Goal: Task Accomplishment & Management: Use online tool/utility

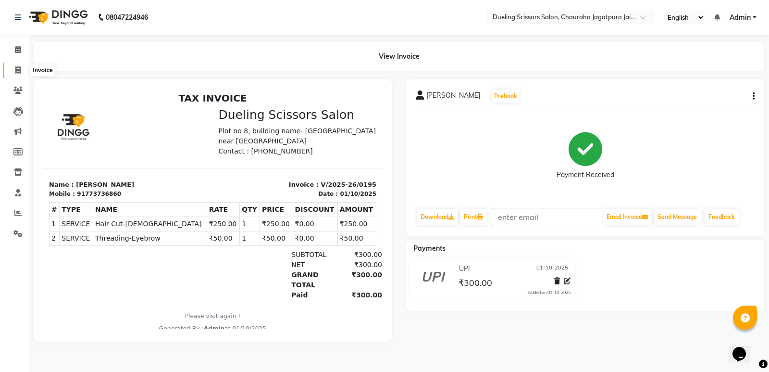
click at [16, 70] on icon at bounding box center [17, 69] width 5 height 7
select select "service"
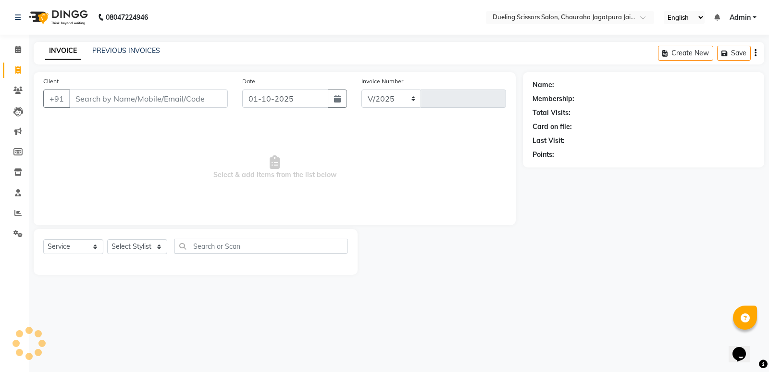
select select "6993"
type input "0196"
click at [17, 50] on icon at bounding box center [18, 49] width 6 height 7
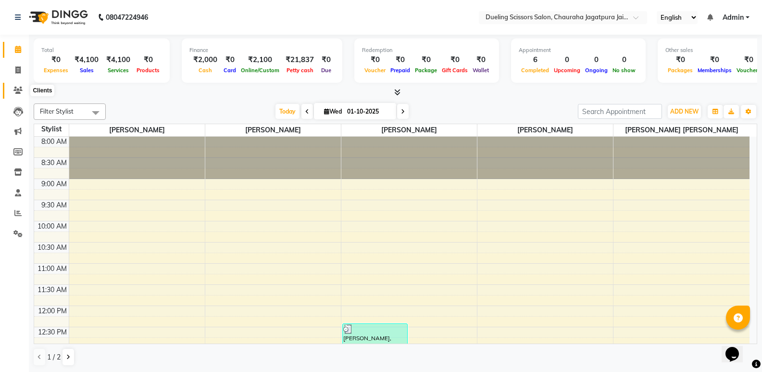
click at [20, 94] on span at bounding box center [18, 90] width 17 height 11
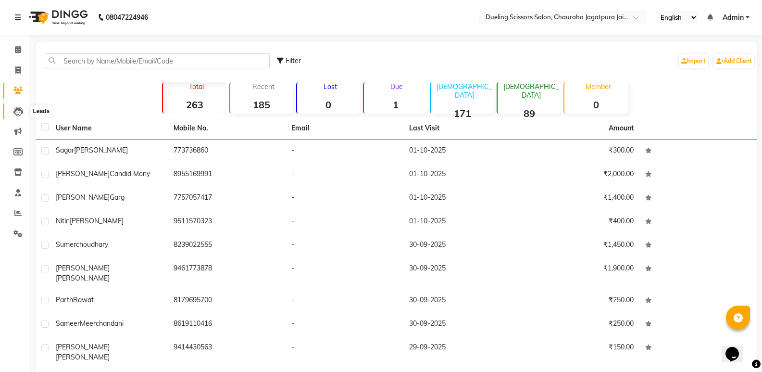
click at [17, 115] on icon at bounding box center [18, 112] width 10 height 10
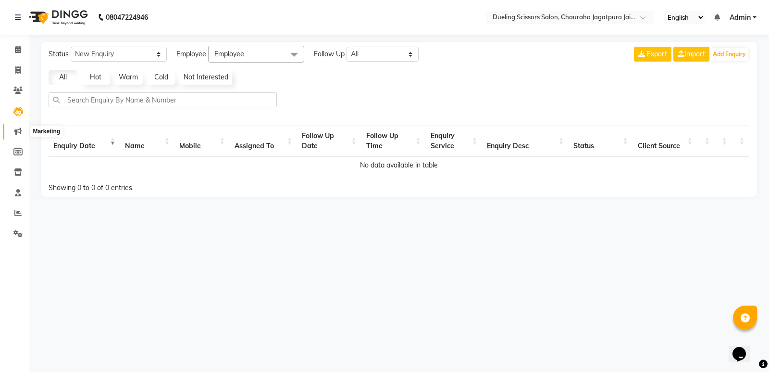
click at [17, 134] on icon at bounding box center [17, 130] width 7 height 7
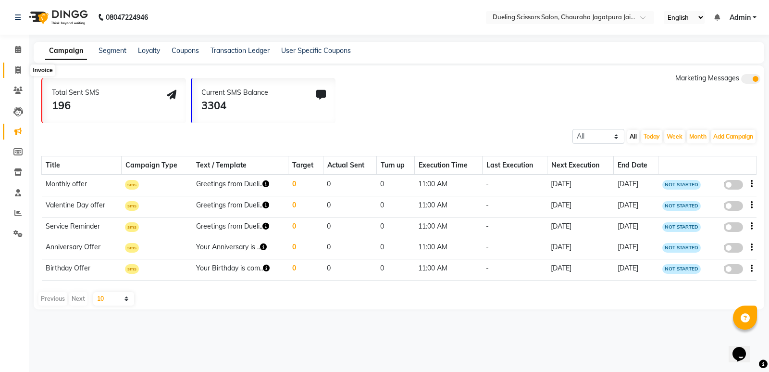
click at [20, 67] on icon at bounding box center [17, 69] width 5 height 7
select select "service"
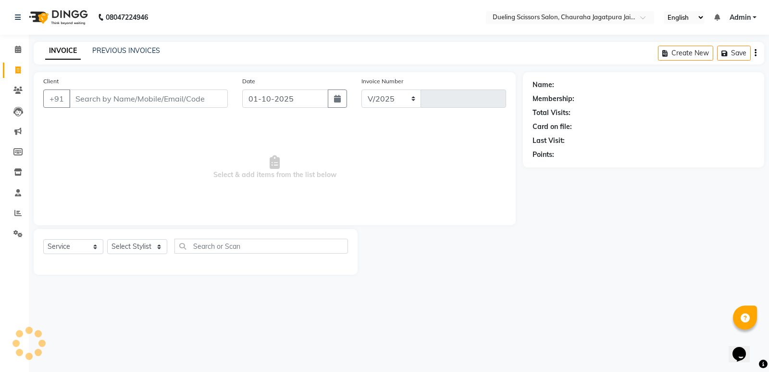
select select "6993"
type input "0196"
click at [114, 51] on link "PREVIOUS INVOICES" at bounding box center [126, 50] width 68 height 9
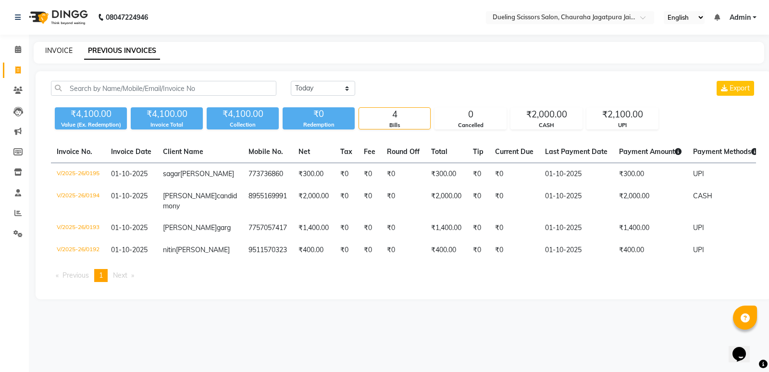
click at [54, 52] on link "INVOICE" at bounding box center [58, 50] width 27 height 9
select select "service"
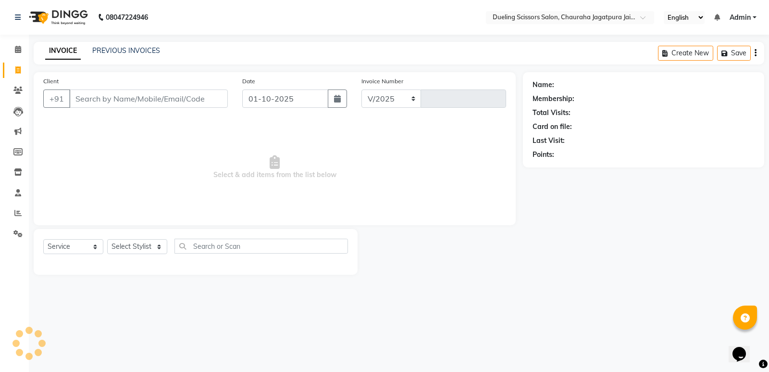
select select "6993"
type input "0196"
